Goal: Information Seeking & Learning: Understand process/instructions

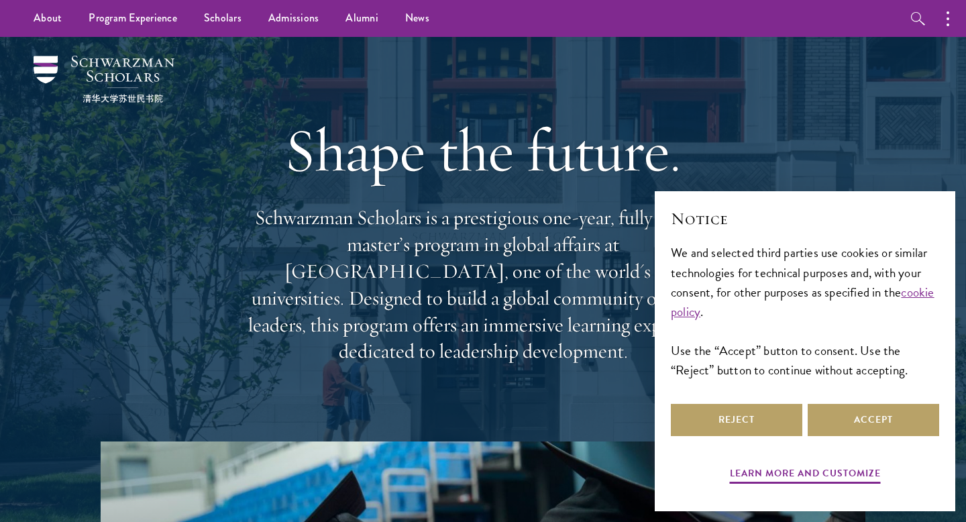
click at [866, 438] on div "Reject Accept" at bounding box center [805, 420] width 268 height 38
click at [860, 427] on button "Accept" at bounding box center [874, 420] width 132 height 32
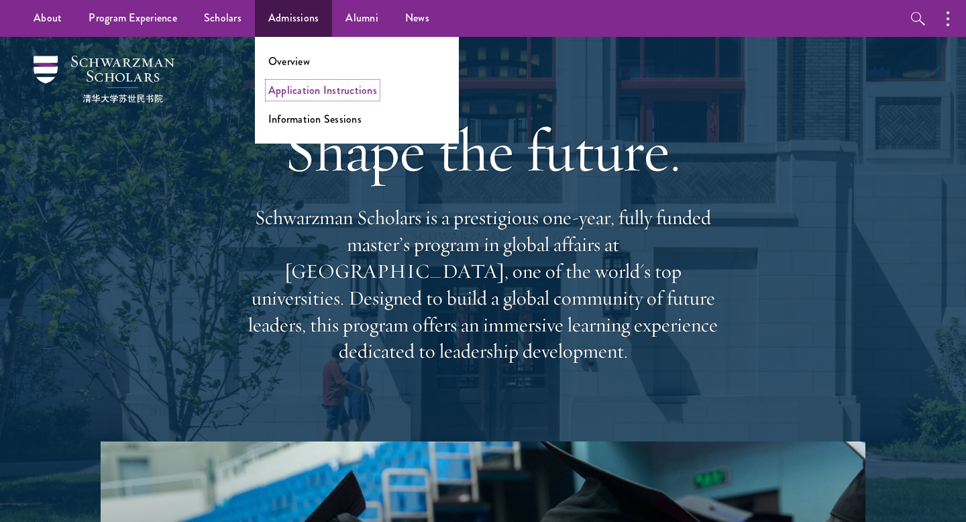
click at [301, 91] on link "Application Instructions" at bounding box center [322, 90] width 109 height 15
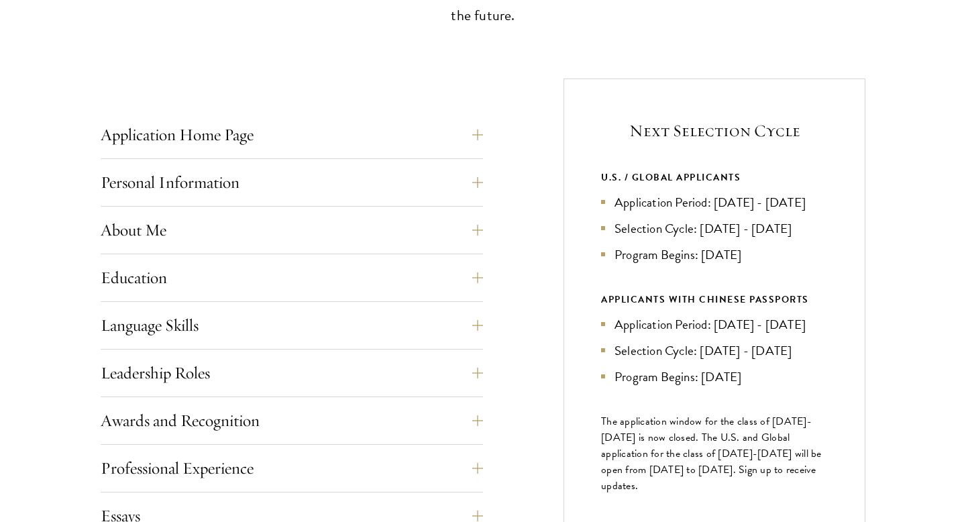
scroll to position [467, 0]
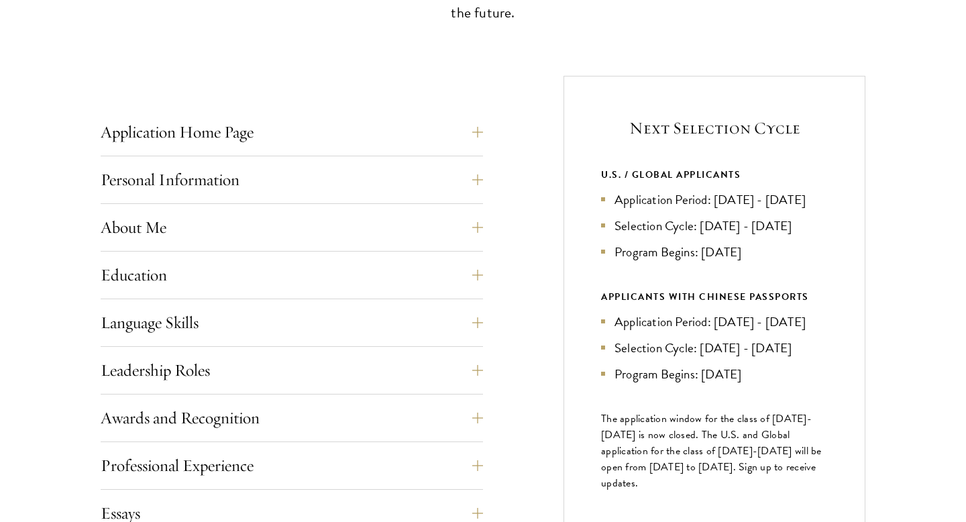
click at [627, 209] on li "Application Period: Apr 2026 - Sep 2026" at bounding box center [714, 199] width 227 height 19
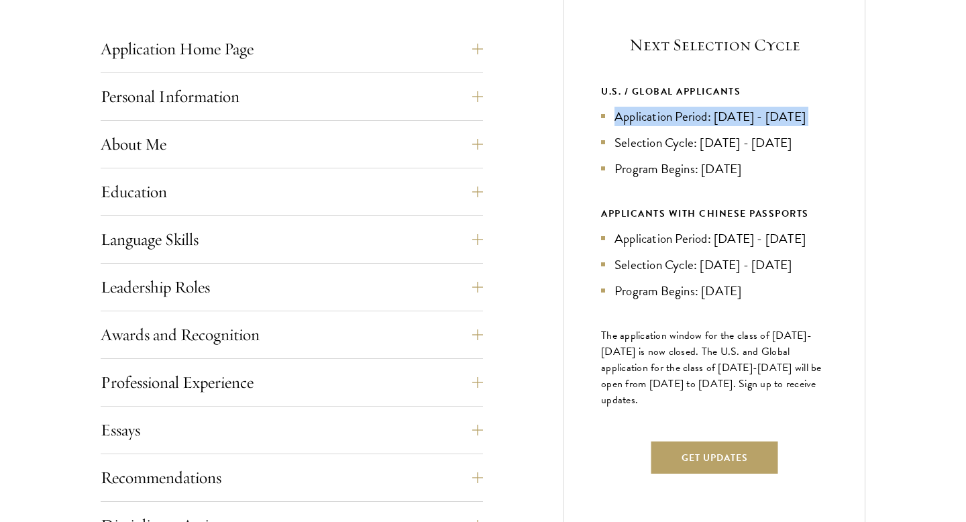
scroll to position [676, 0]
